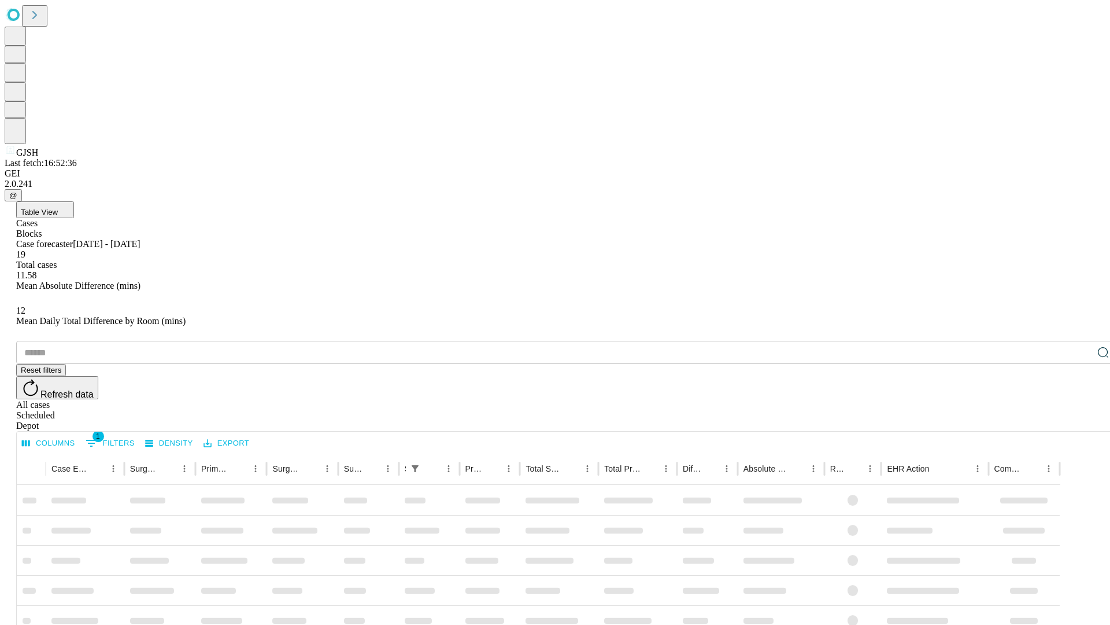
click at [58, 208] on span "Table View" at bounding box center [39, 212] width 37 height 9
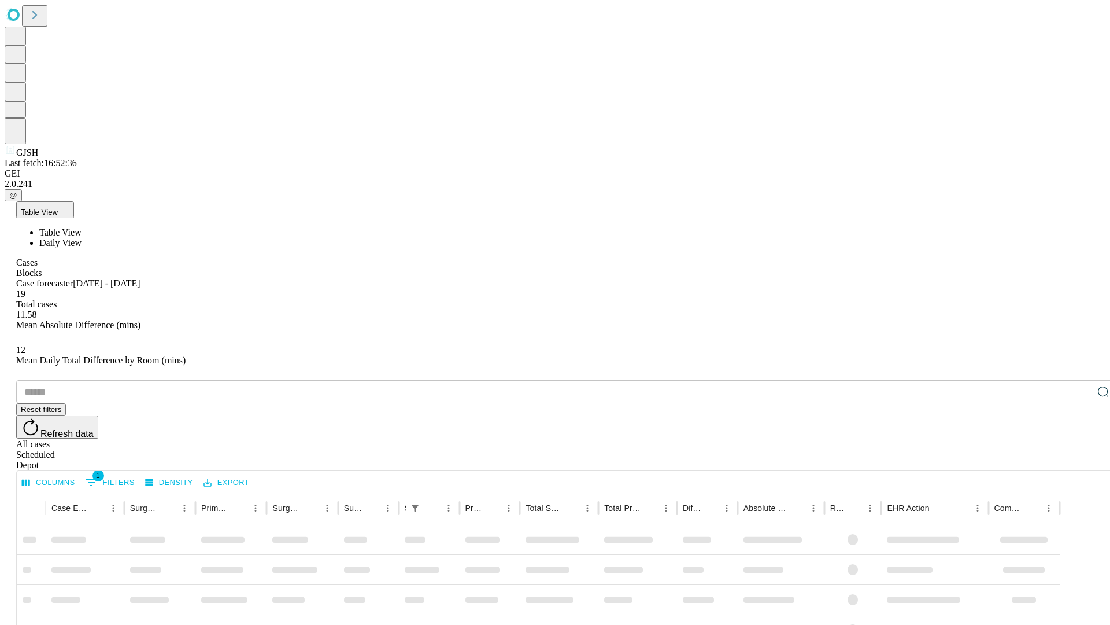
click at [82, 238] on span "Daily View" at bounding box center [60, 243] width 42 height 10
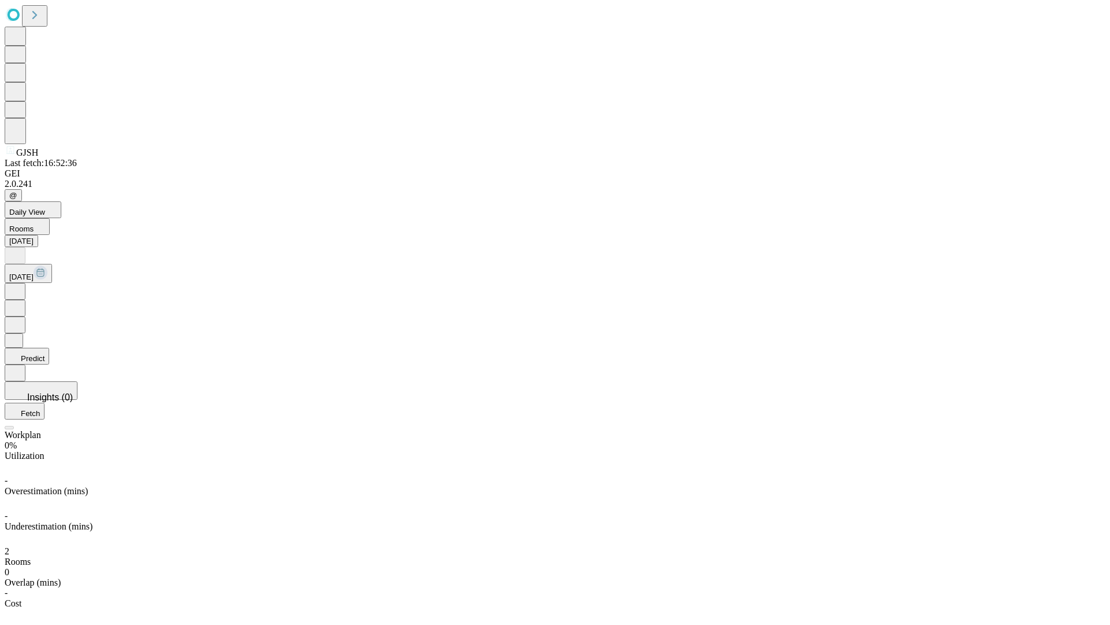
click at [49, 348] on button "Predict" at bounding box center [27, 356] width 45 height 17
